Goal: Task Accomplishment & Management: Manage account settings

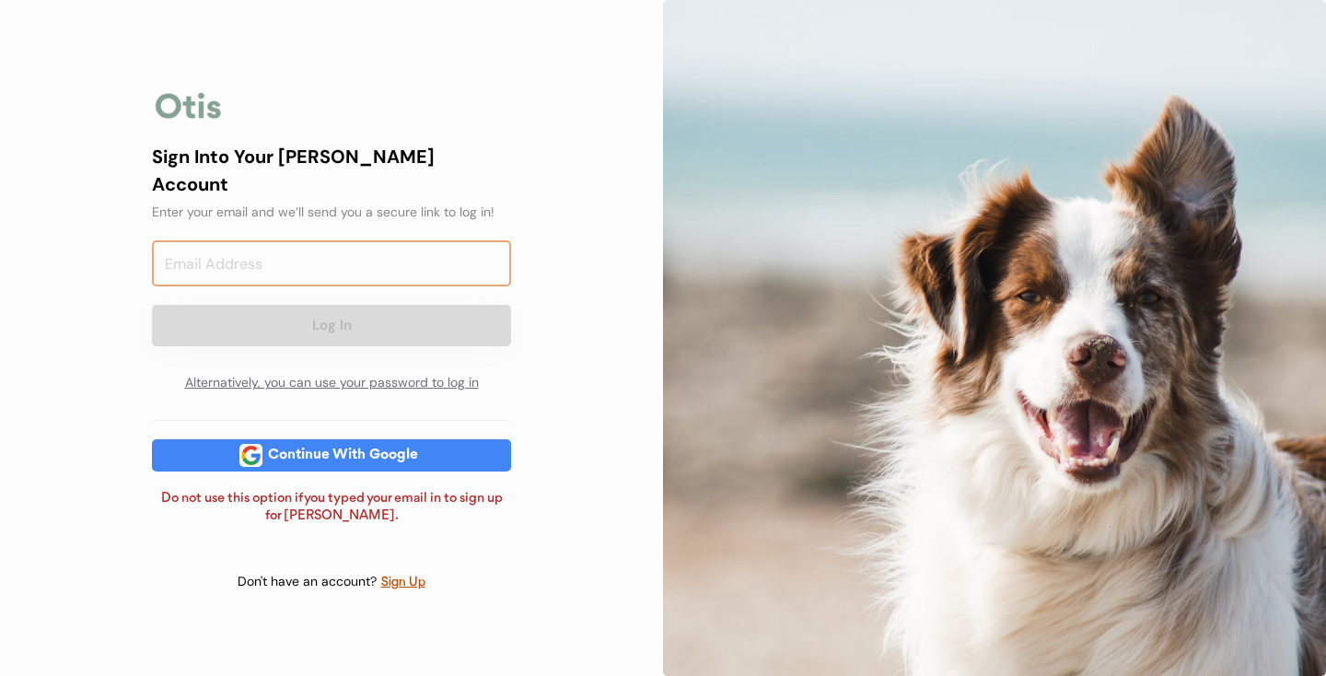
click at [493, 240] on input "email" at bounding box center [331, 263] width 359 height 46
click at [383, 240] on input "email" at bounding box center [331, 263] width 359 height 46
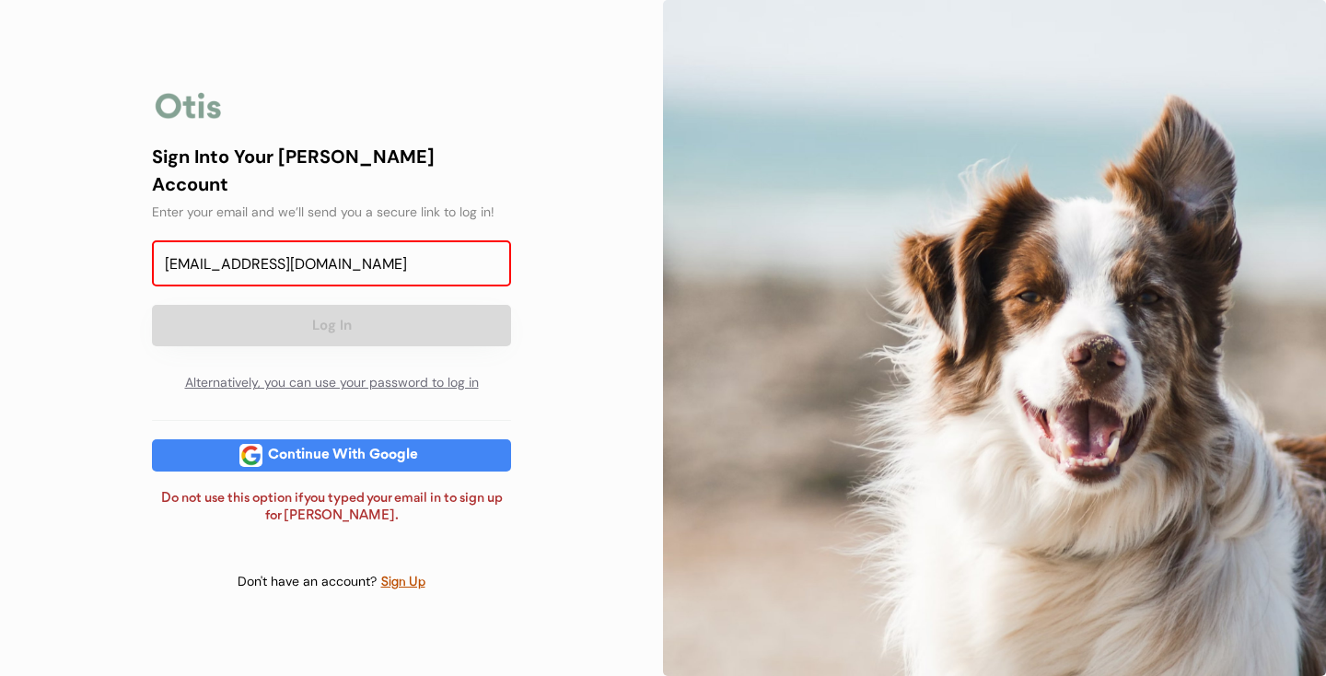
type input "[EMAIL_ADDRESS][DOMAIN_NAME]"
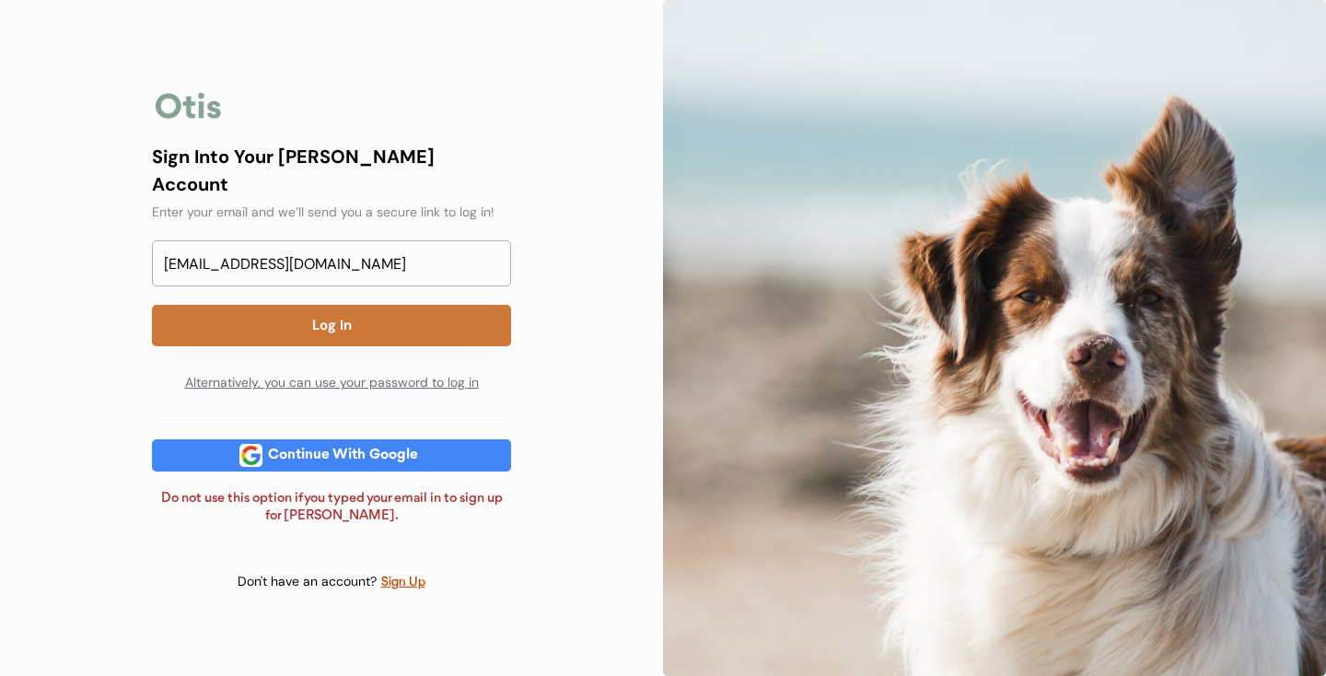
click at [332, 318] on button "Log In" at bounding box center [331, 325] width 359 height 41
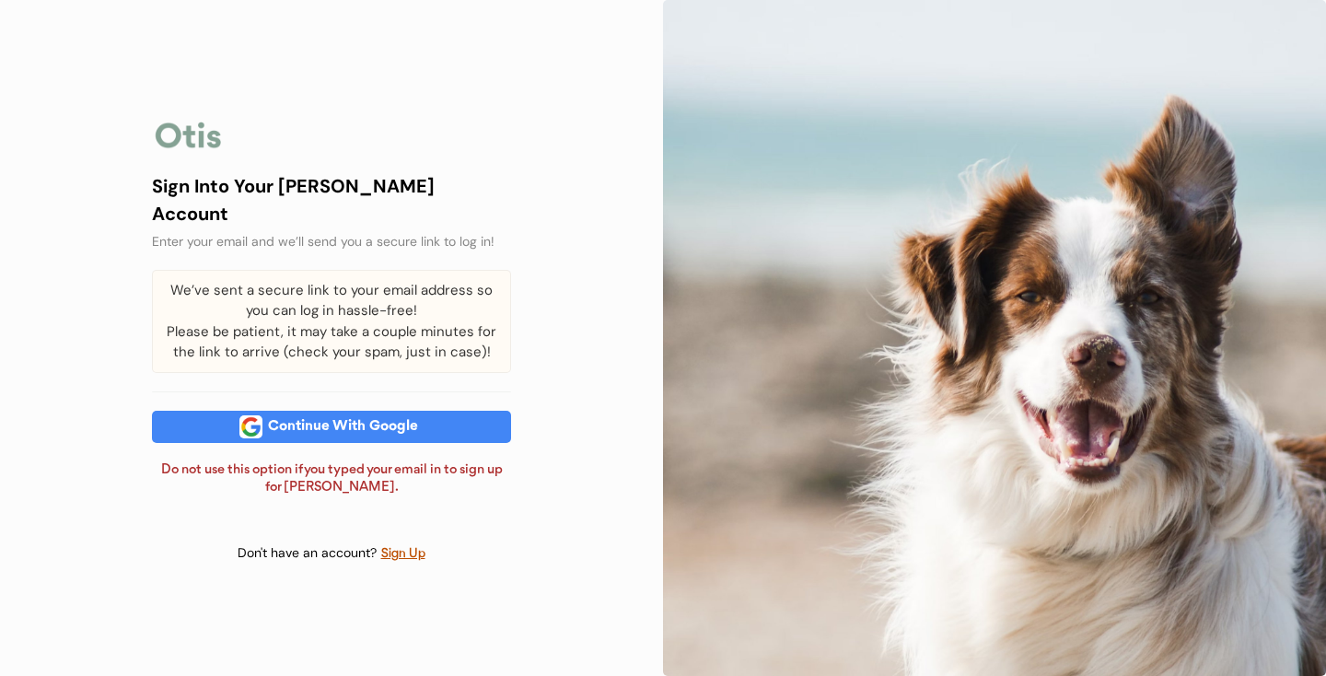
click at [380, 309] on div "We’ve sent a secure link to your email address so you can log in hassle-free! P…" at bounding box center [331, 321] width 359 height 103
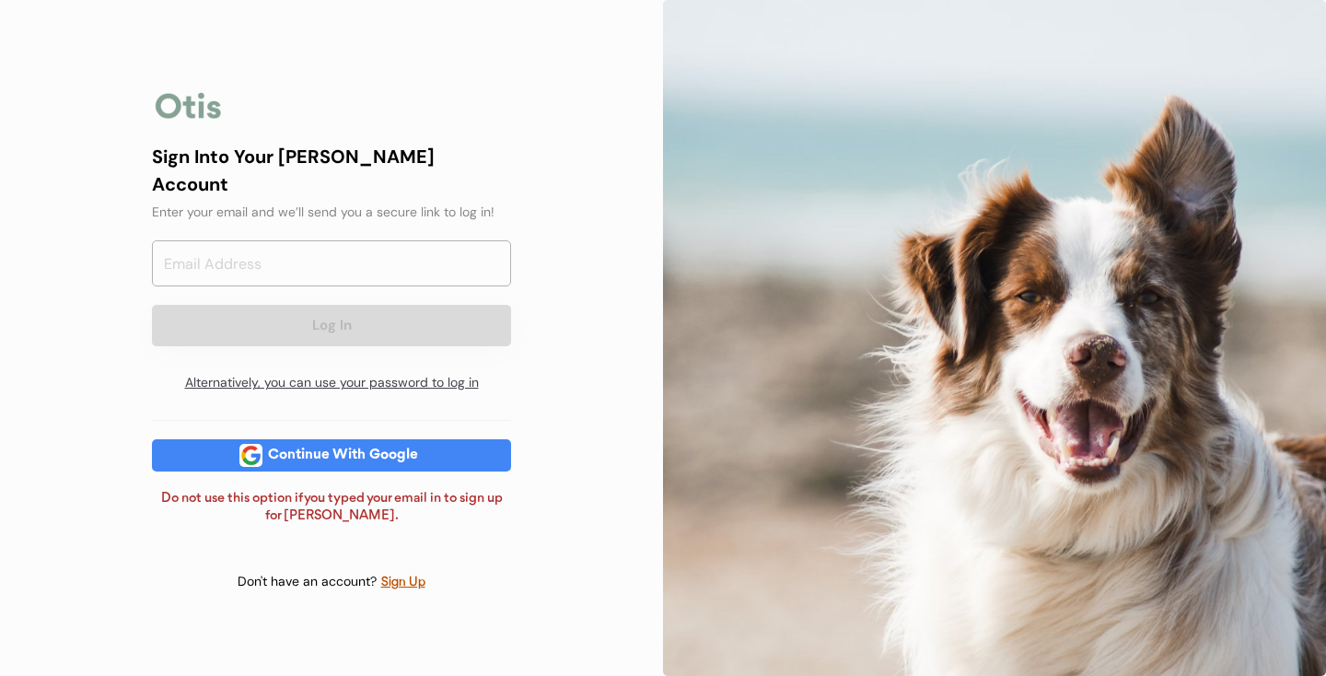
click at [330, 365] on div "Alternatively, you can use your password to log in" at bounding box center [331, 383] width 359 height 37
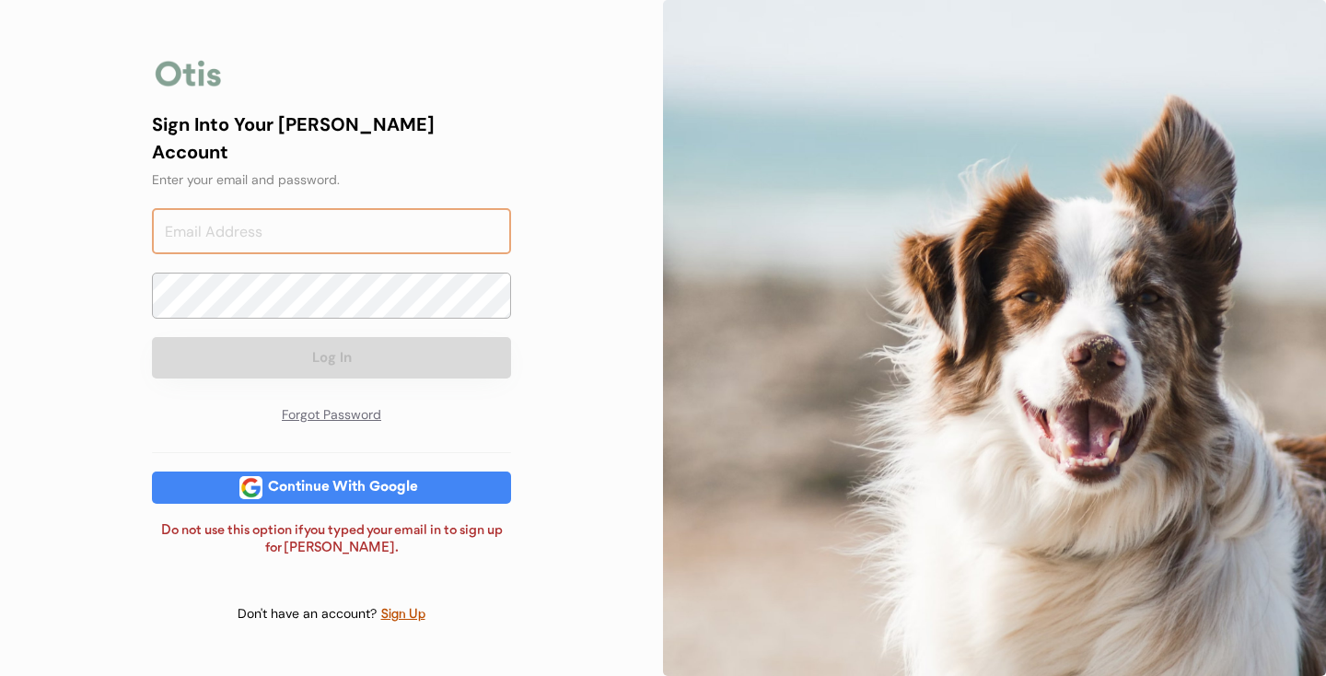
click at [482, 208] on input "email" at bounding box center [331, 231] width 359 height 46
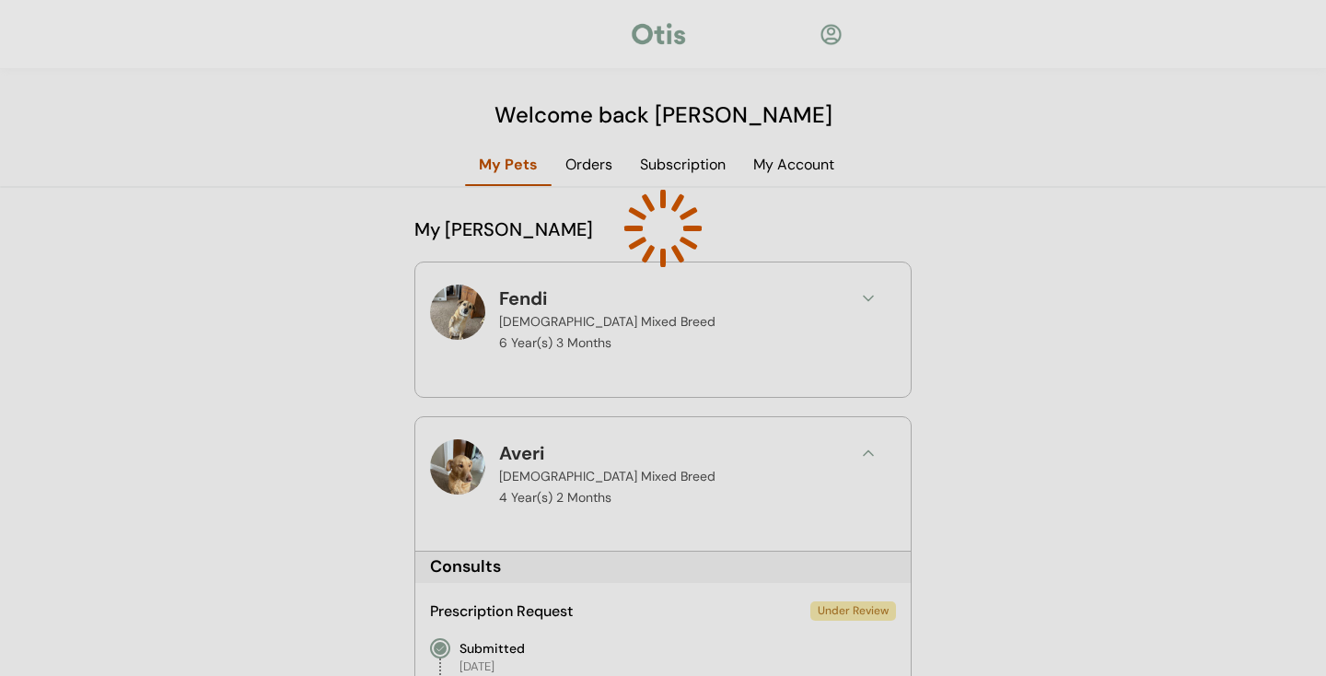
click at [723, 179] on div at bounding box center [663, 228] width 273 height 273
click at [593, 164] on div at bounding box center [663, 228] width 273 height 273
click at [951, 166] on div at bounding box center [663, 338] width 1326 height 676
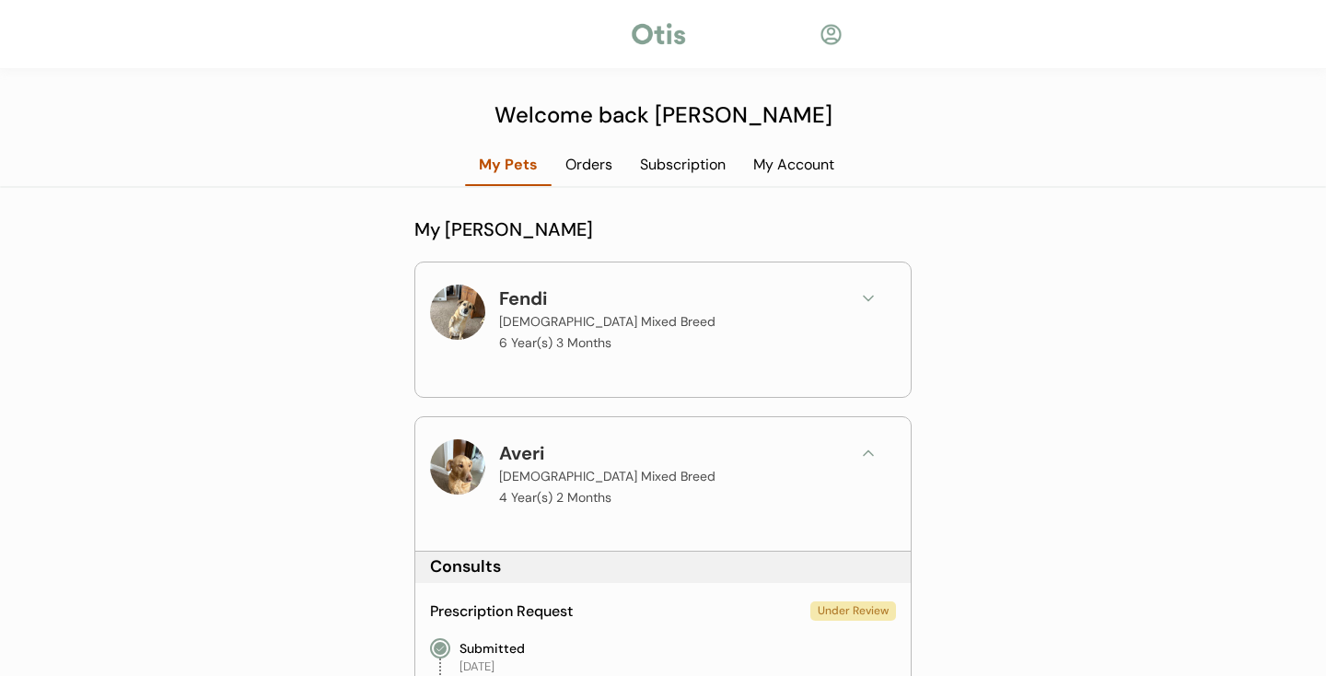
click at [598, 159] on div "Orders" at bounding box center [589, 165] width 75 height 20
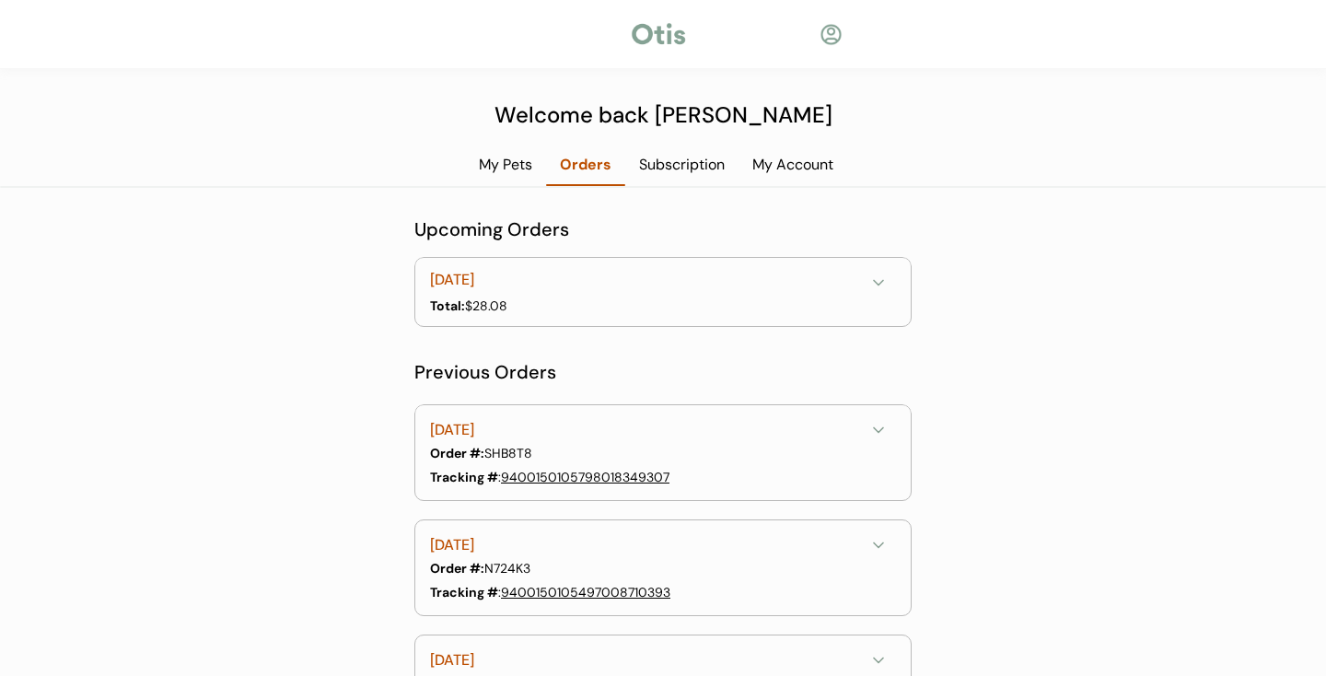
click at [604, 287] on div "October 6, 2025" at bounding box center [647, 280] width 435 height 23
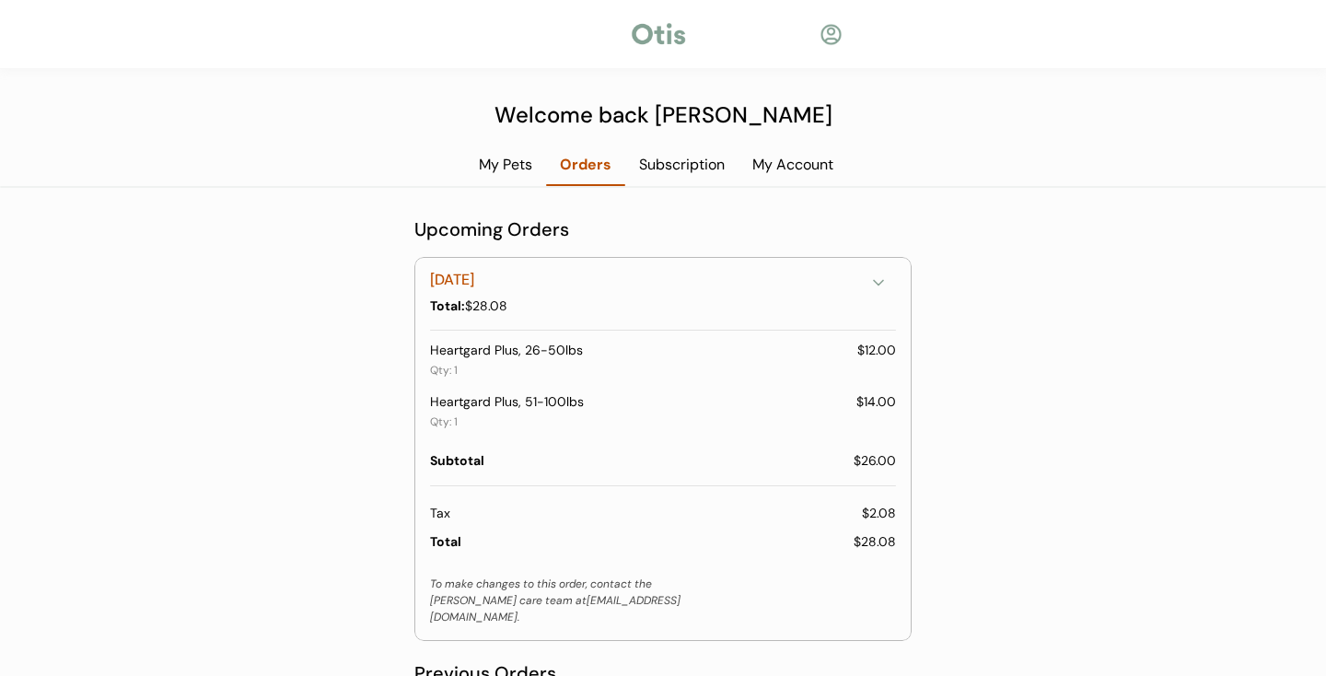
click at [604, 286] on div "October 6, 2025" at bounding box center [647, 280] width 435 height 23
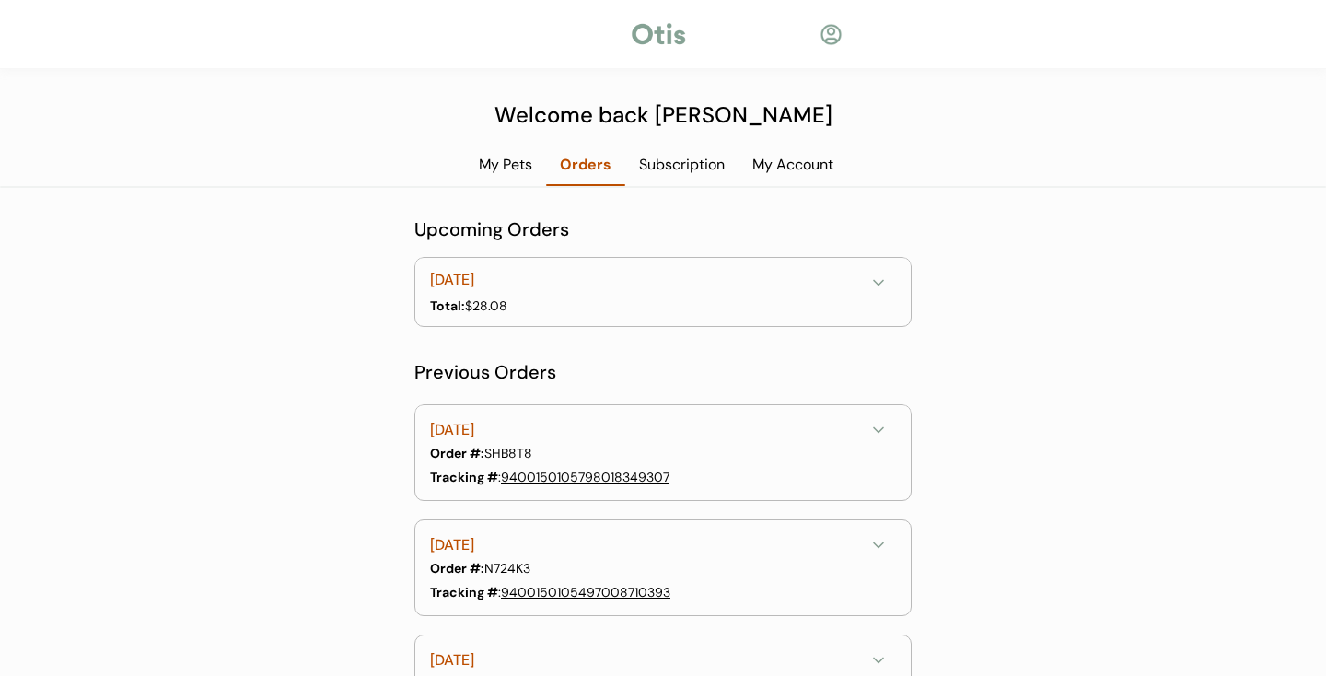
click at [686, 158] on div "Subscription" at bounding box center [681, 165] width 113 height 20
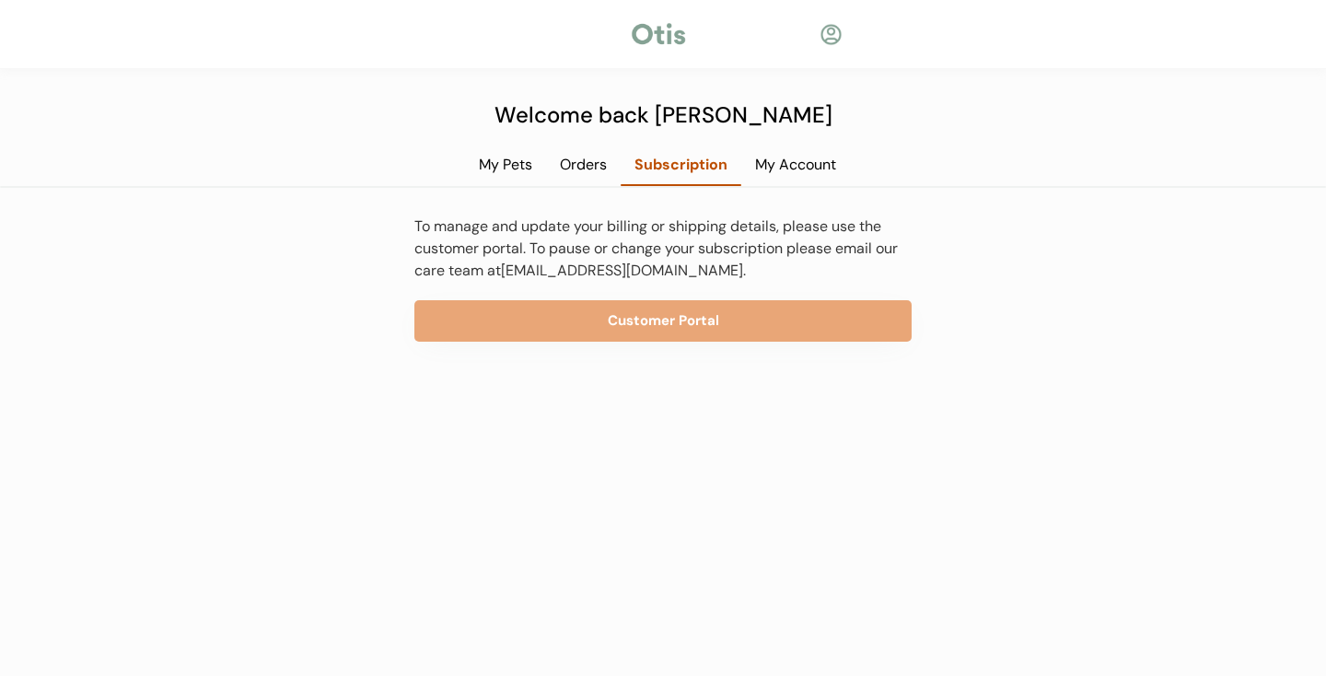
click at [814, 168] on div "My Account" at bounding box center [795, 165] width 109 height 20
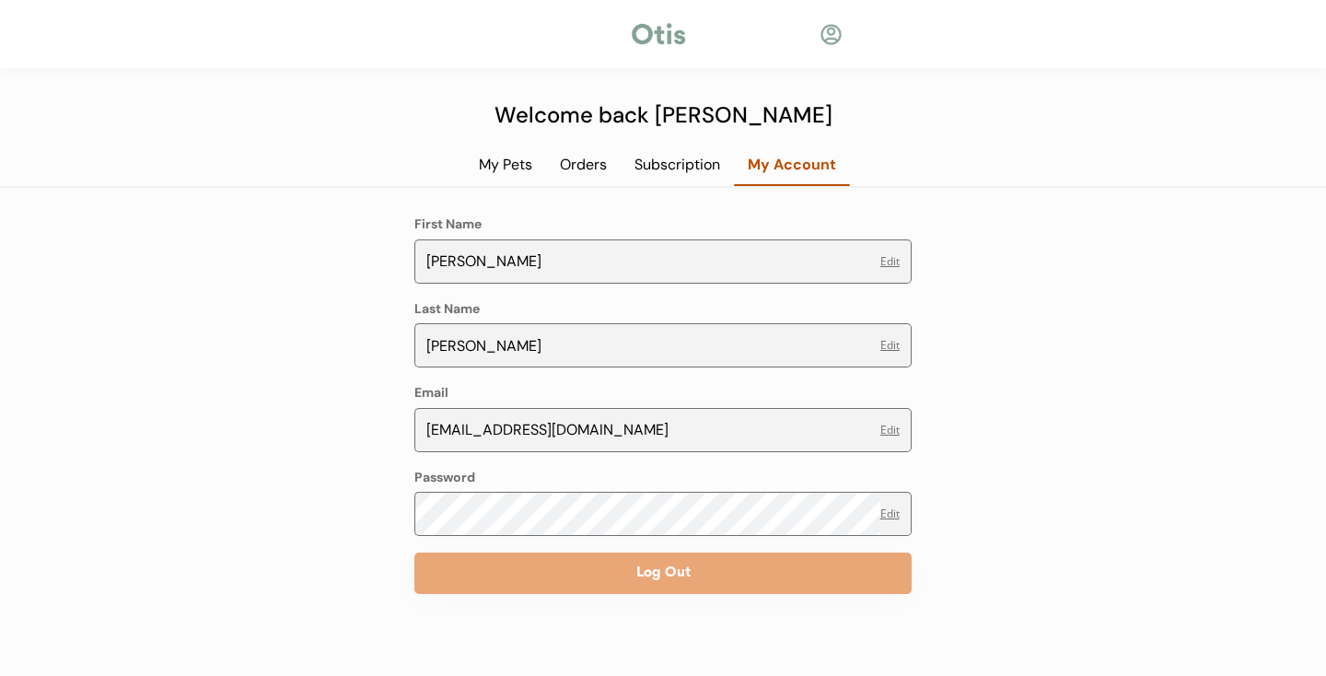
click at [565, 175] on div "Orders" at bounding box center [583, 171] width 75 height 33
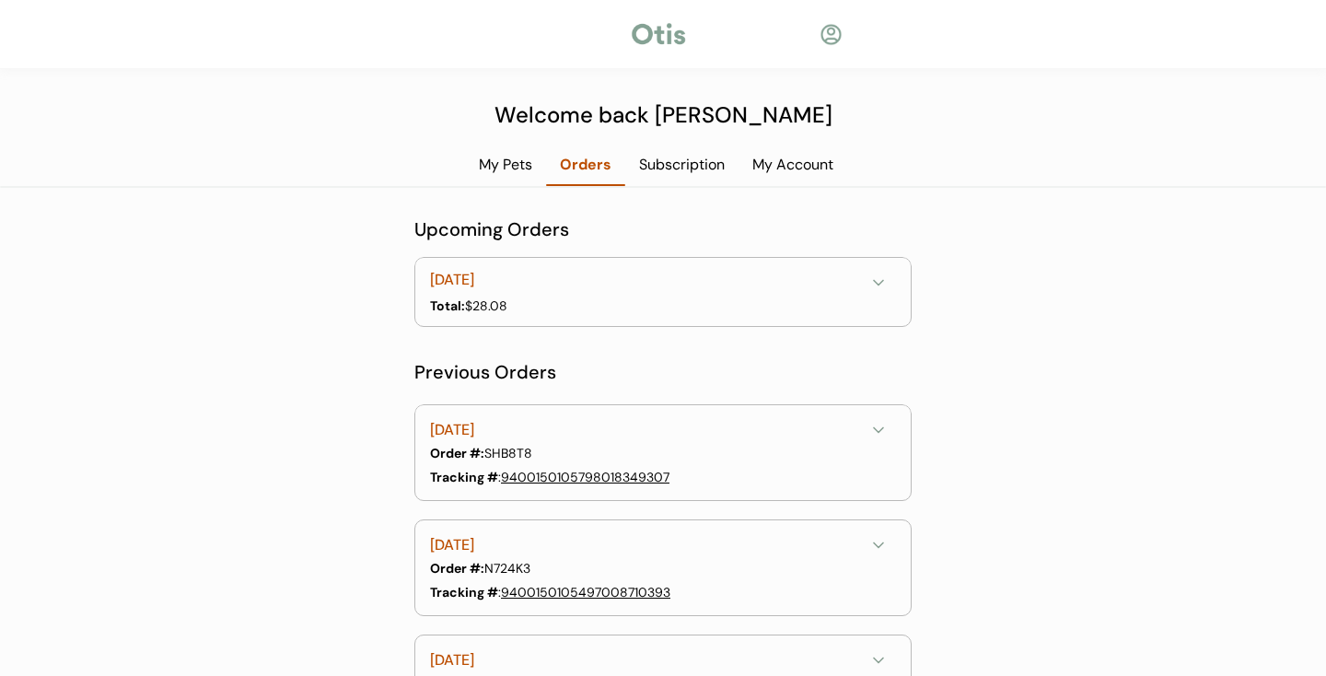
click at [516, 425] on div "August 6, 2025" at bounding box center [647, 430] width 435 height 23
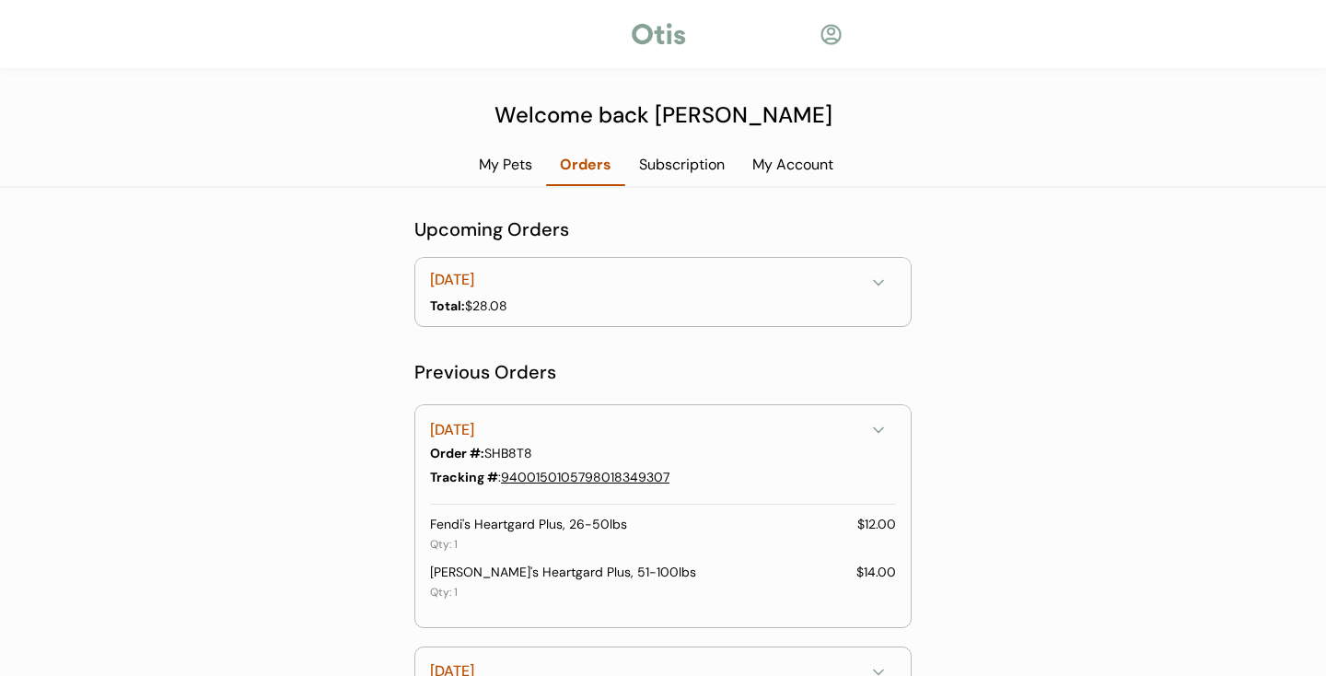
click at [516, 425] on div "August 6, 2025" at bounding box center [647, 430] width 435 height 23
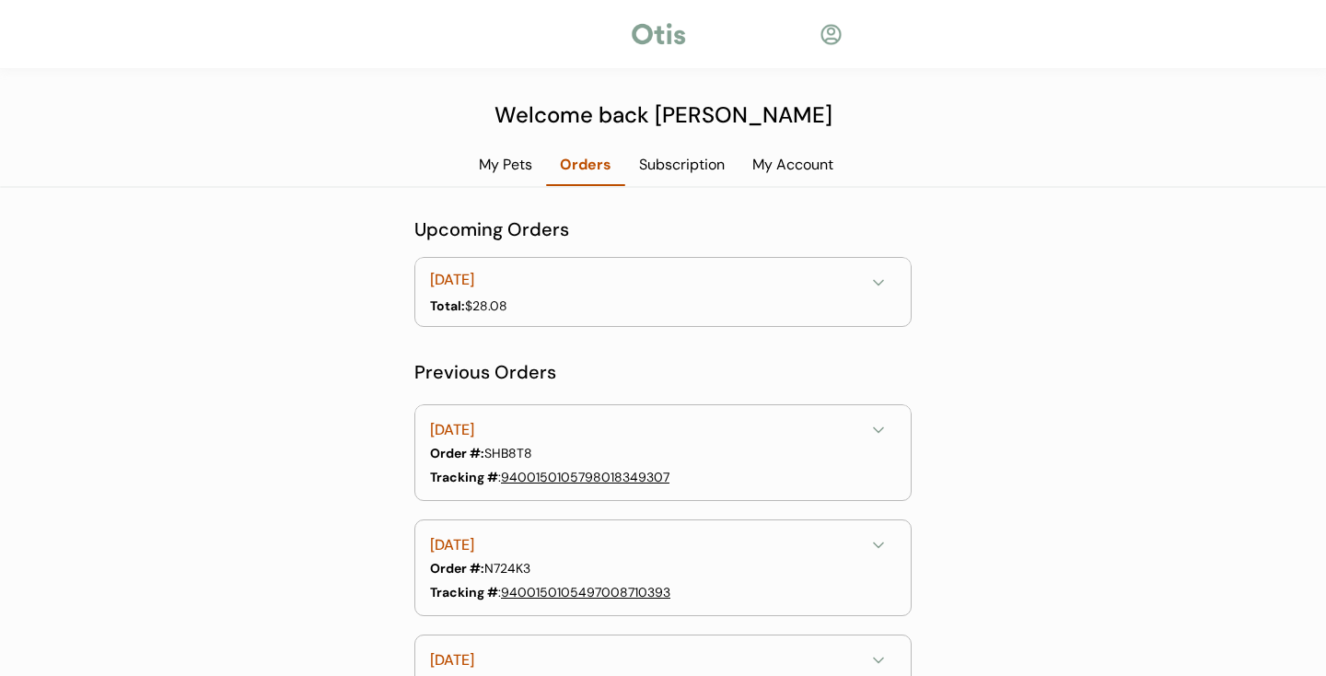
click at [524, 300] on div "Total: $28.08" at bounding box center [661, 306] width 462 height 19
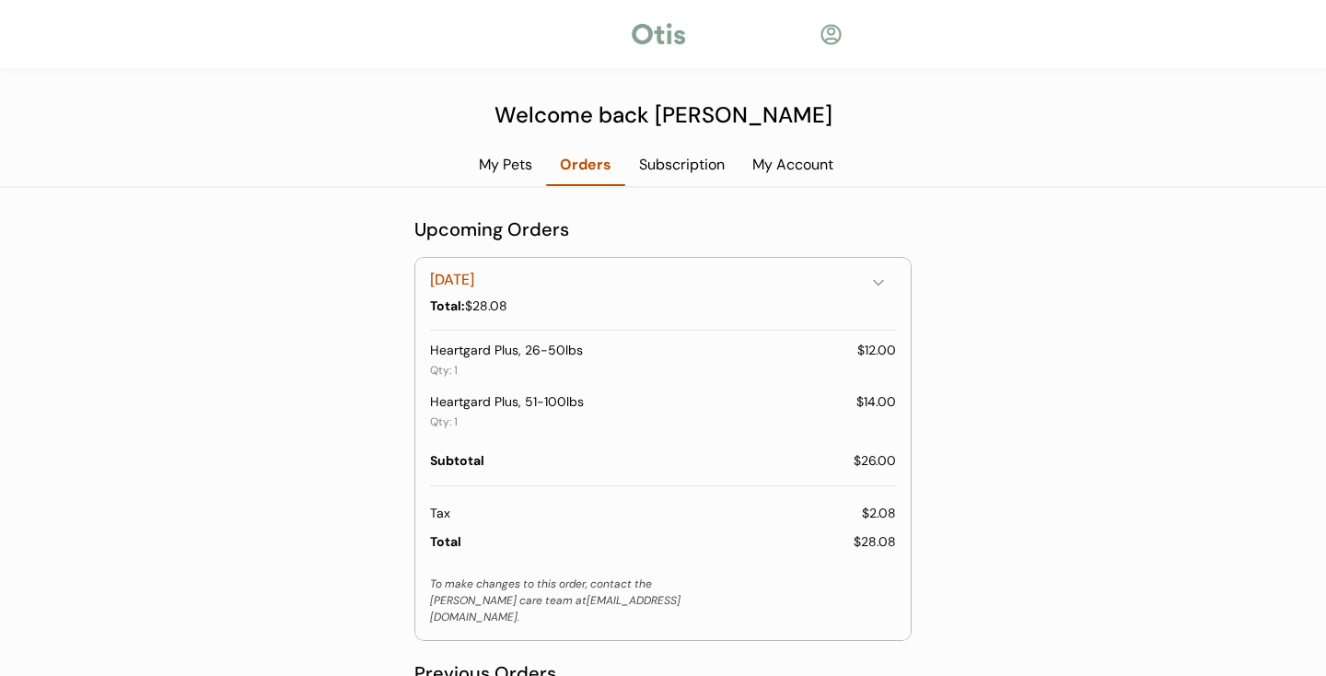
click at [523, 290] on div "October 6, 2025" at bounding box center [647, 280] width 435 height 23
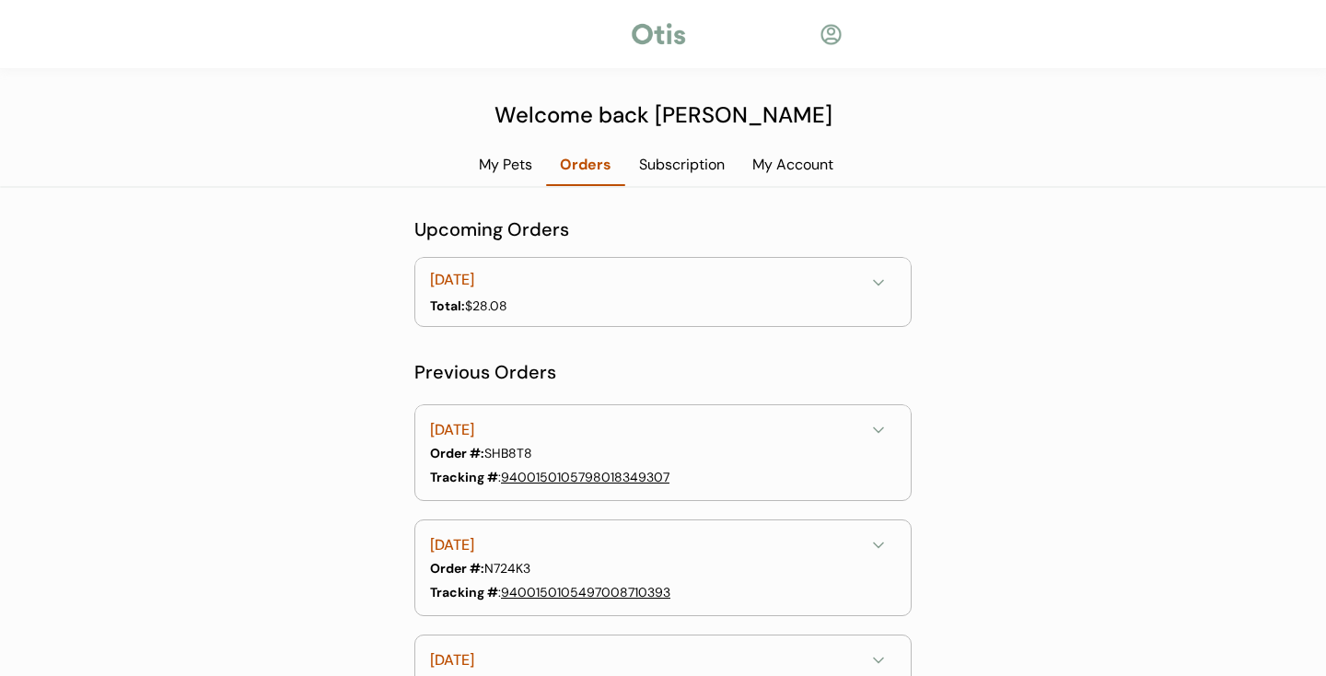
click at [509, 164] on div "My Pets" at bounding box center [505, 165] width 81 height 20
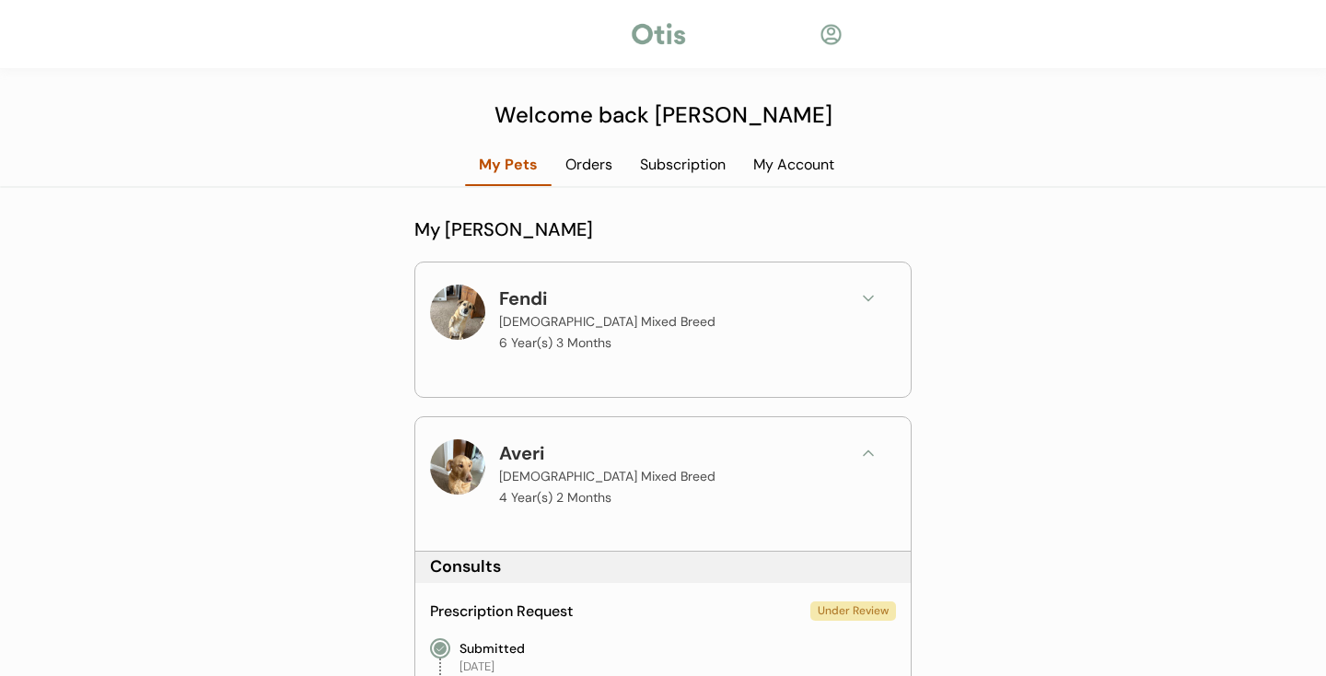
click at [586, 172] on div "Orders" at bounding box center [589, 165] width 75 height 20
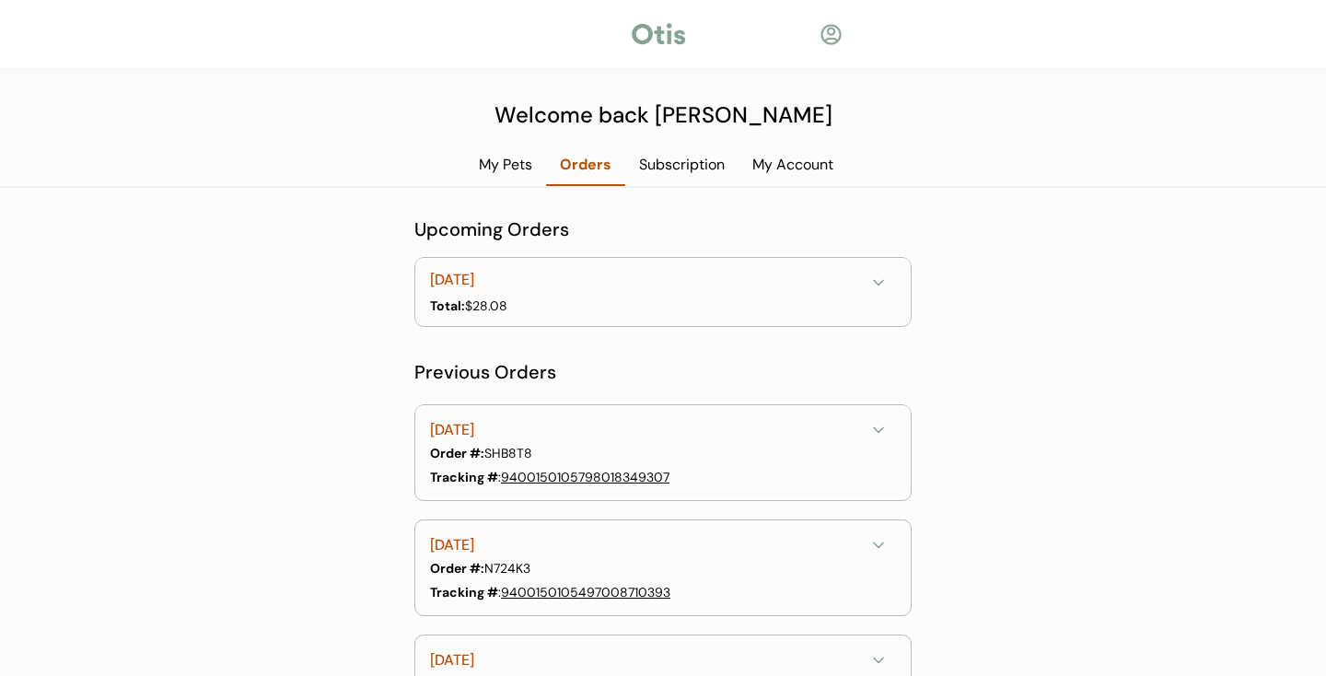
click at [663, 276] on div "October 6, 2025" at bounding box center [647, 280] width 435 height 23
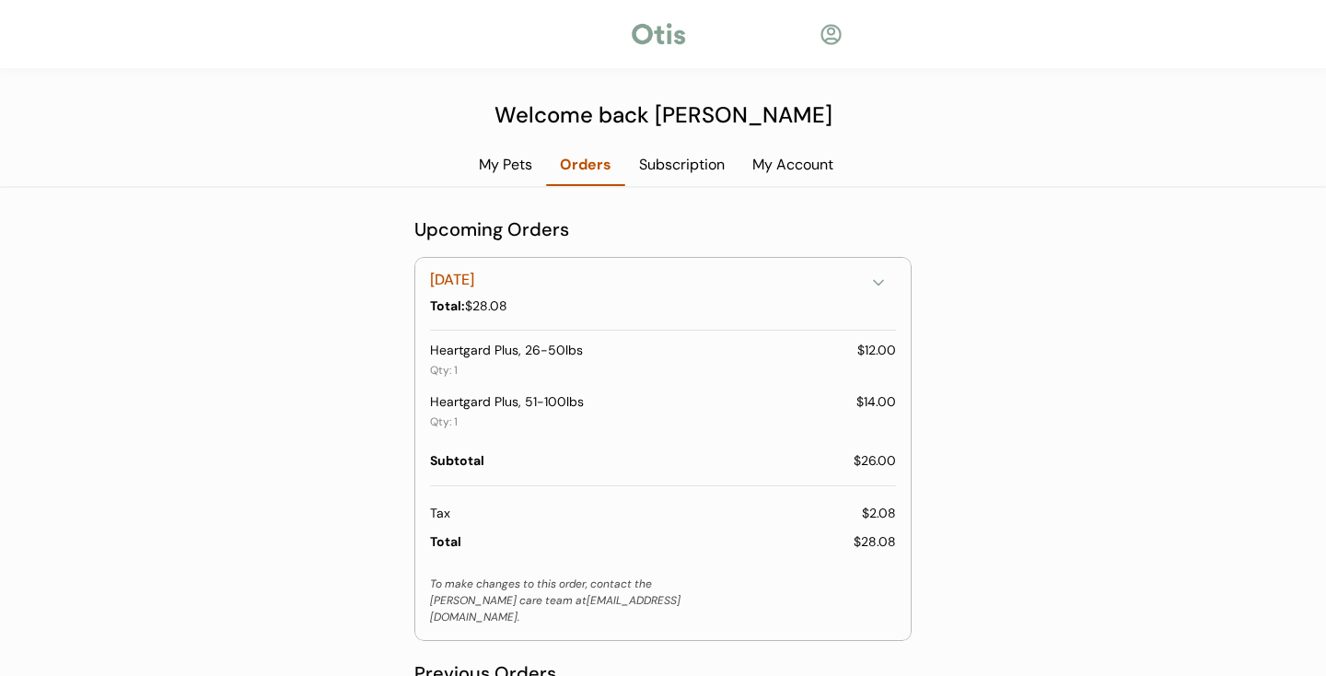
click at [681, 160] on div "Subscription" at bounding box center [681, 165] width 113 height 20
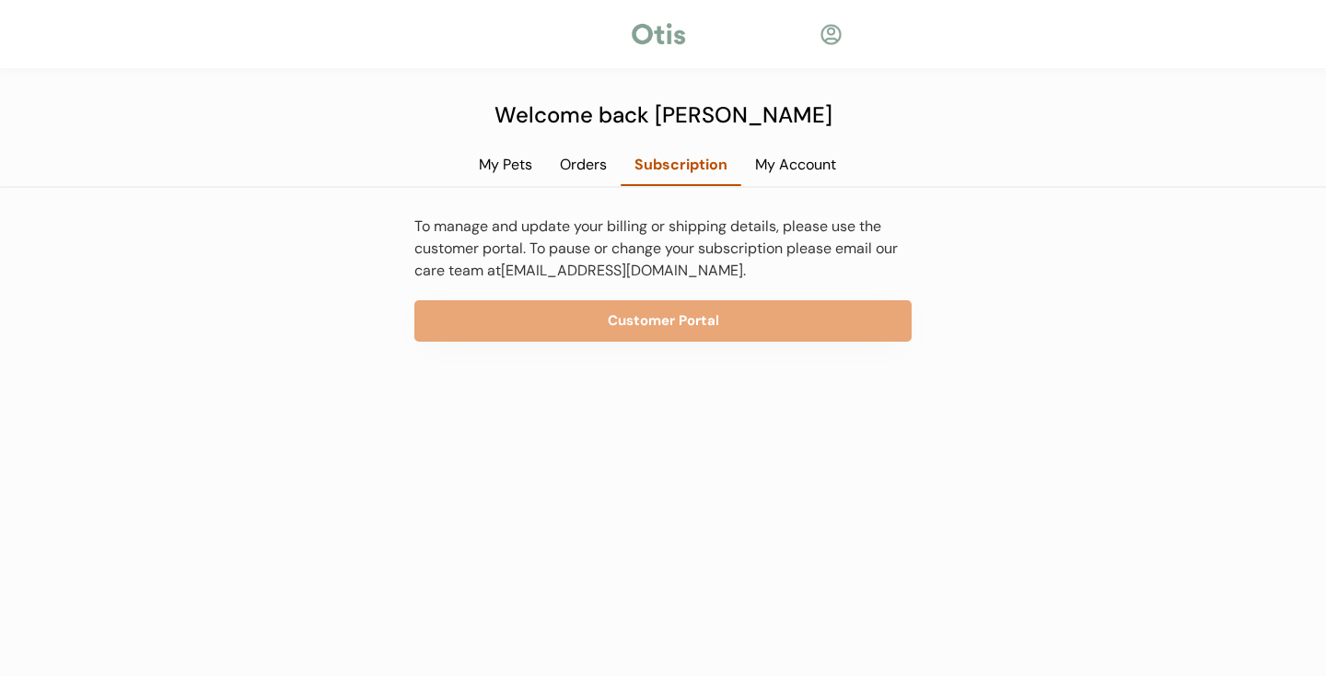
click at [833, 162] on div "My Account" at bounding box center [795, 165] width 109 height 20
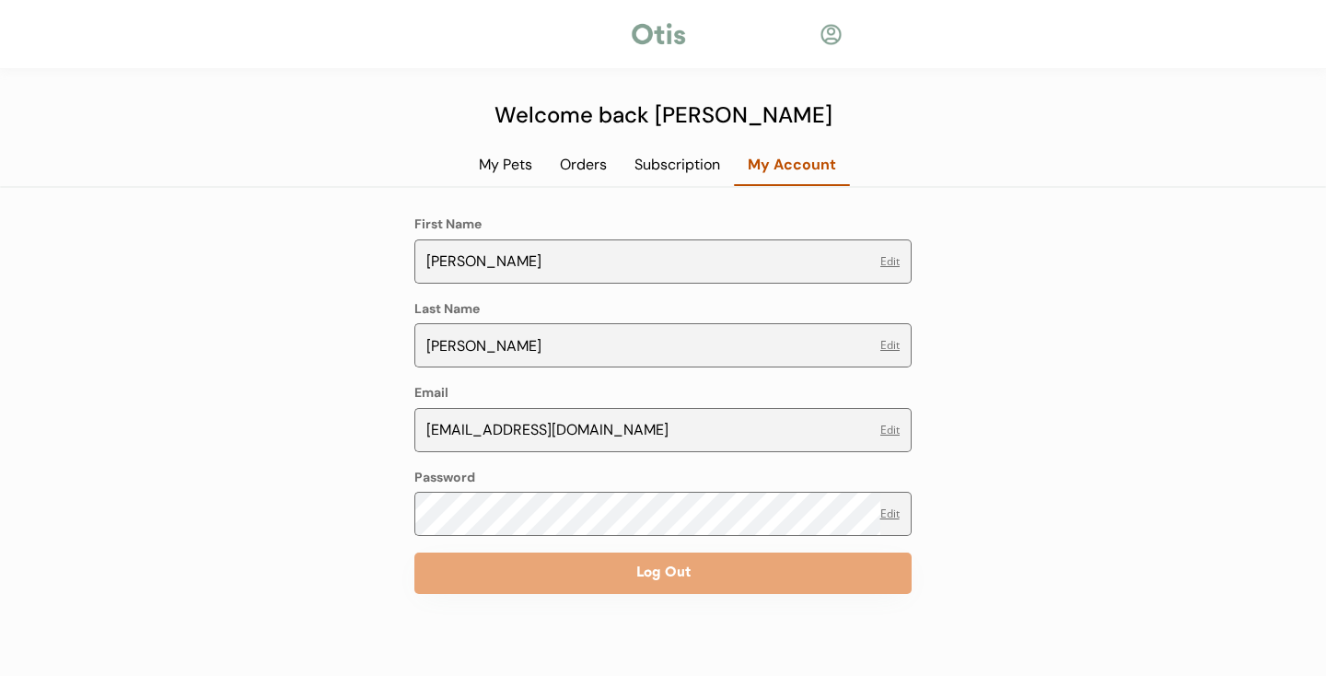
click at [670, 161] on div "Subscription" at bounding box center [677, 165] width 113 height 20
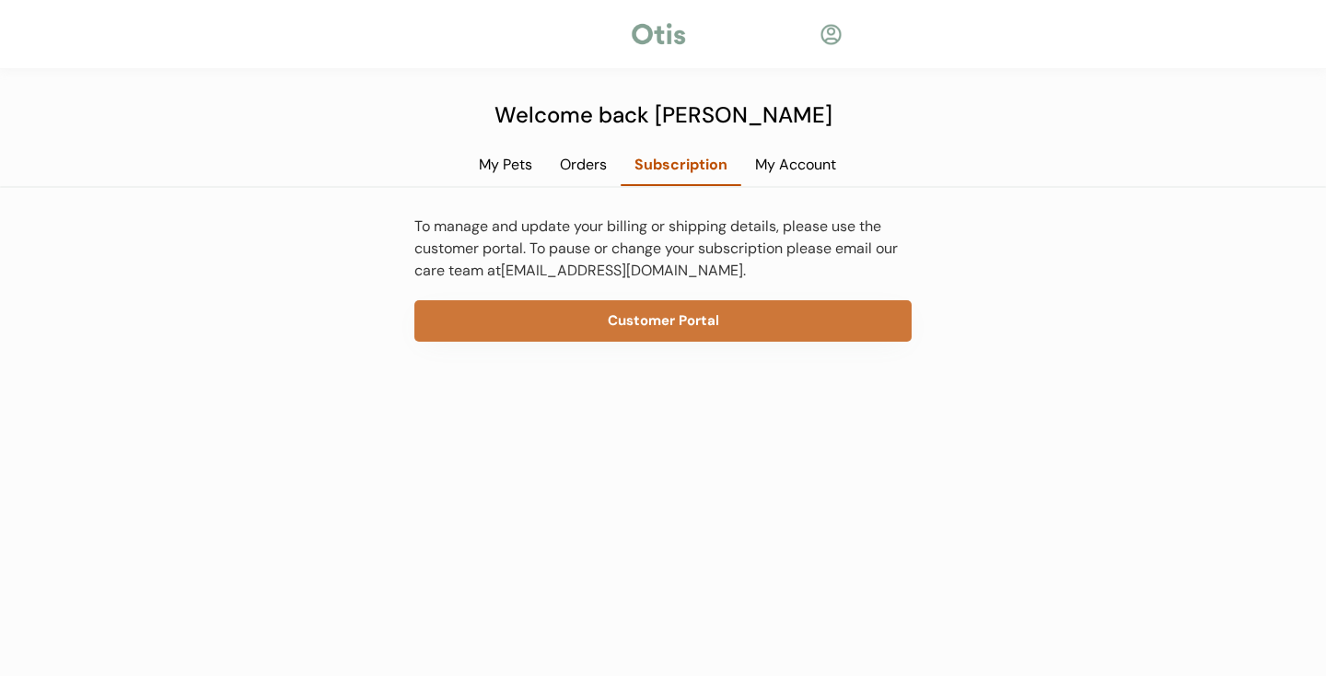
click at [644, 306] on button "Customer Portal" at bounding box center [662, 320] width 497 height 41
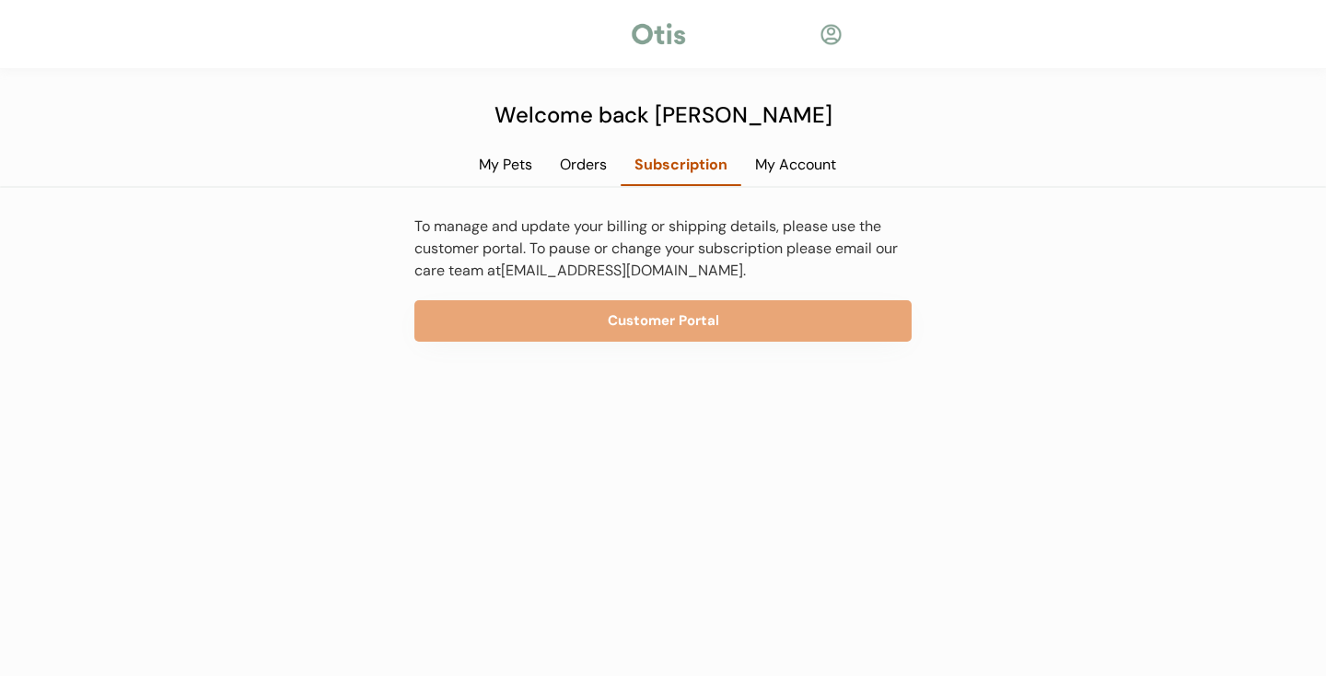
click at [613, 168] on div "Orders" at bounding box center [583, 165] width 75 height 20
